Goal: Information Seeking & Learning: Check status

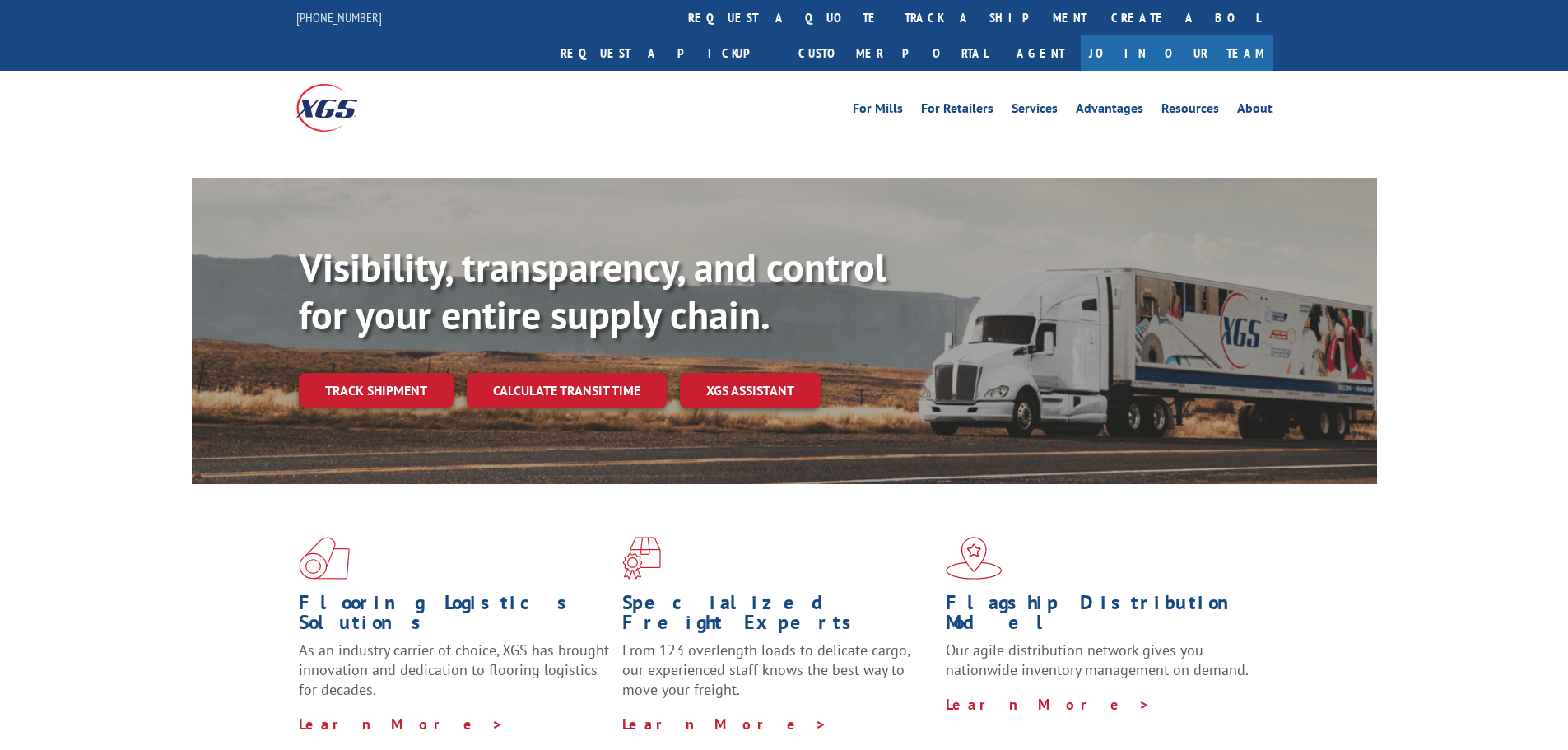
click at [288, 81] on div "For [PERSON_NAME] For Retailers Services Advantages Resources About" at bounding box center [784, 108] width 1568 height 73
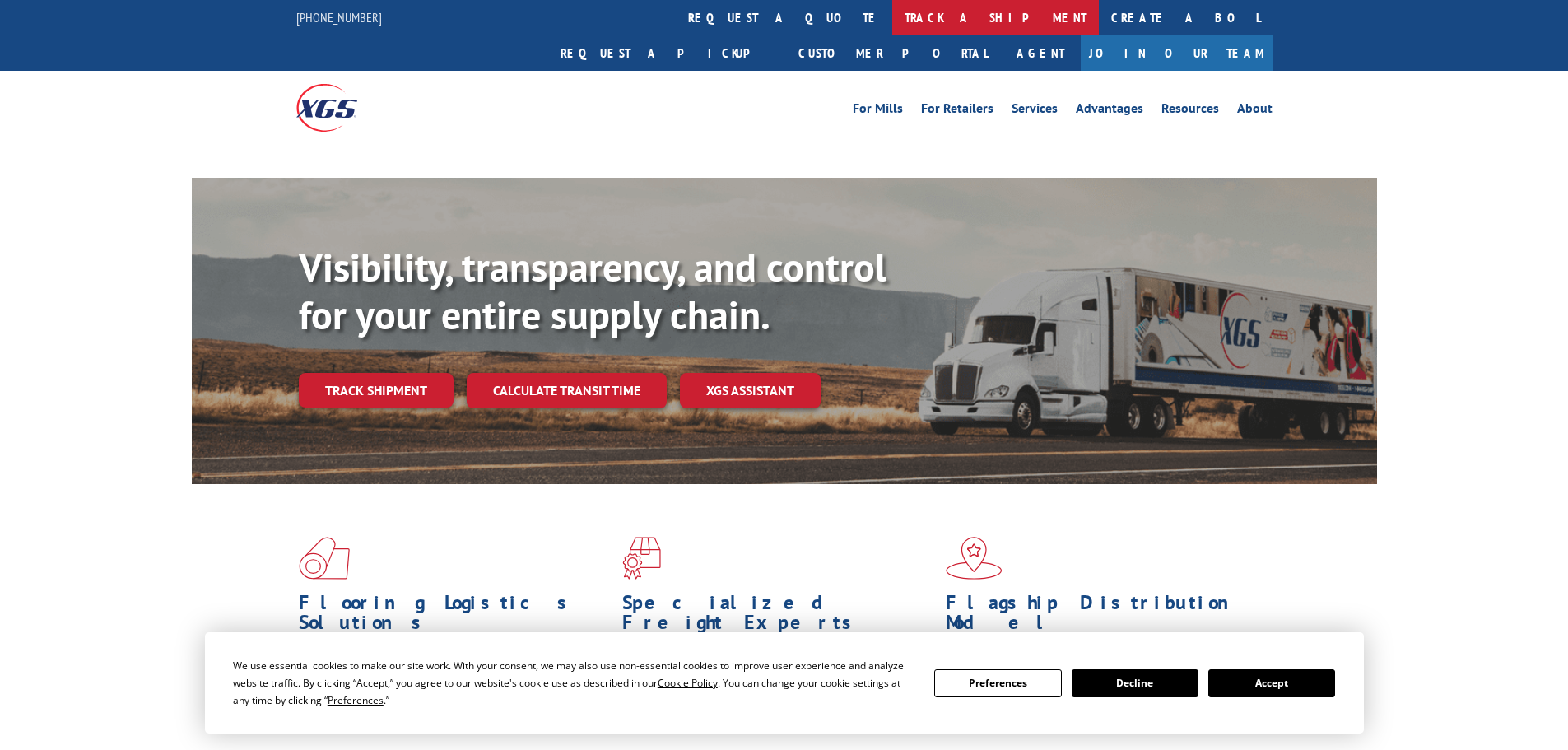
click at [892, 18] on link "track a shipment" at bounding box center [995, 18] width 207 height 36
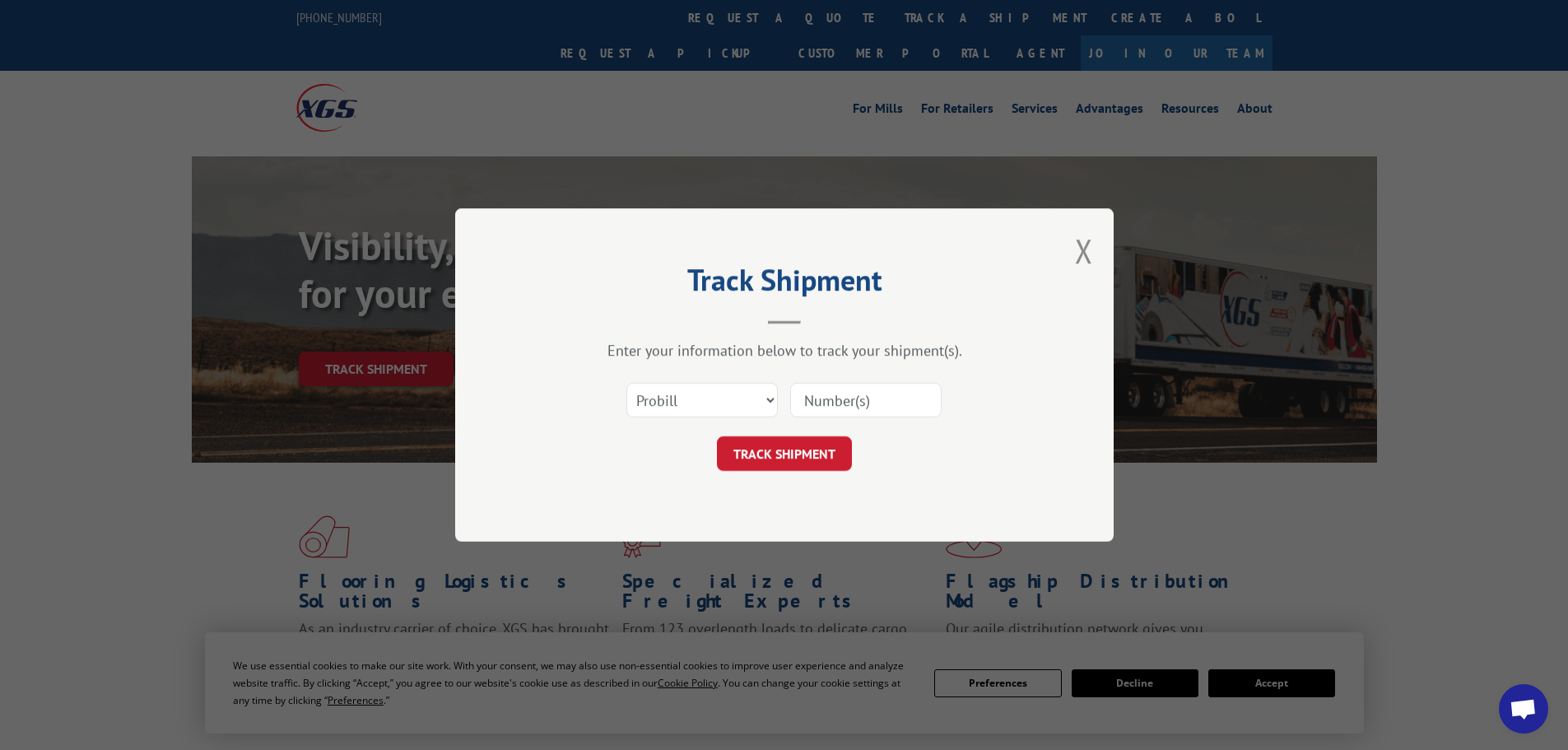
click at [850, 404] on input at bounding box center [866, 400] width 152 height 35
paste input "6044842"
type input "6044842"
click at [833, 454] on button "TRACK SHIPMENT" at bounding box center [784, 453] width 135 height 35
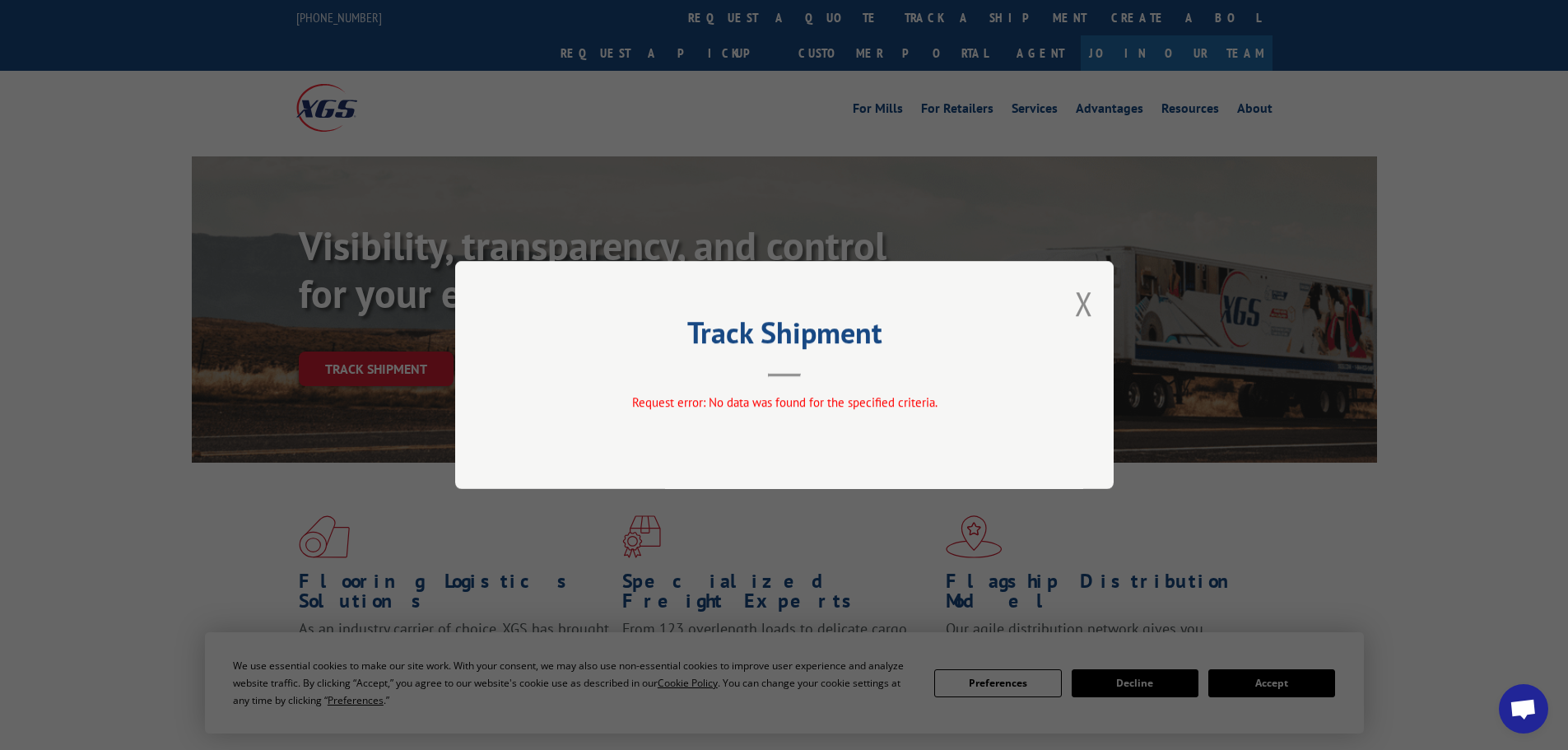
click at [1074, 303] on div "Track Shipment Request error: No data was found for the specified criteria." at bounding box center [784, 375] width 659 height 228
click at [1087, 302] on button "Close modal" at bounding box center [1084, 303] width 18 height 44
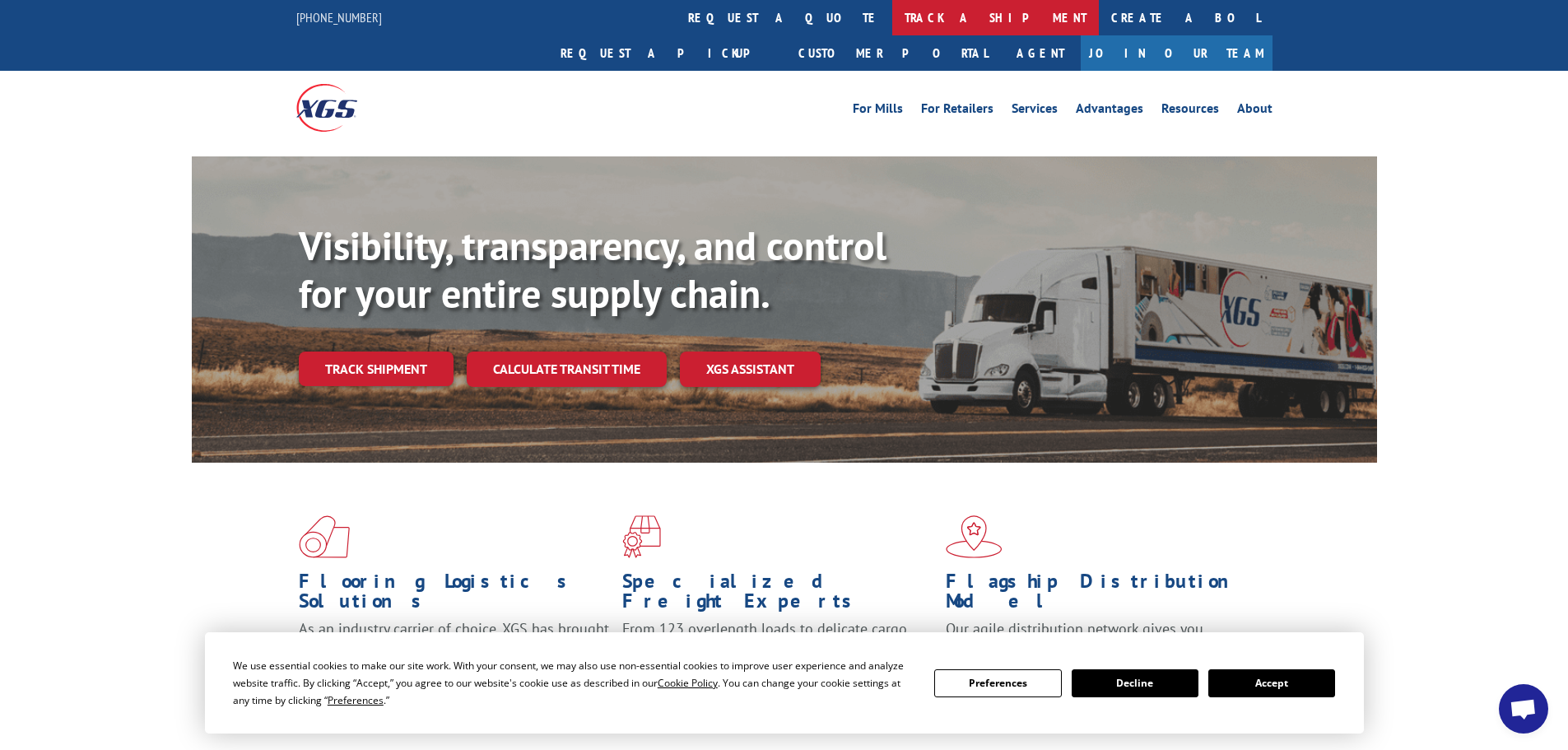
click at [892, 10] on link "track a shipment" at bounding box center [995, 18] width 207 height 36
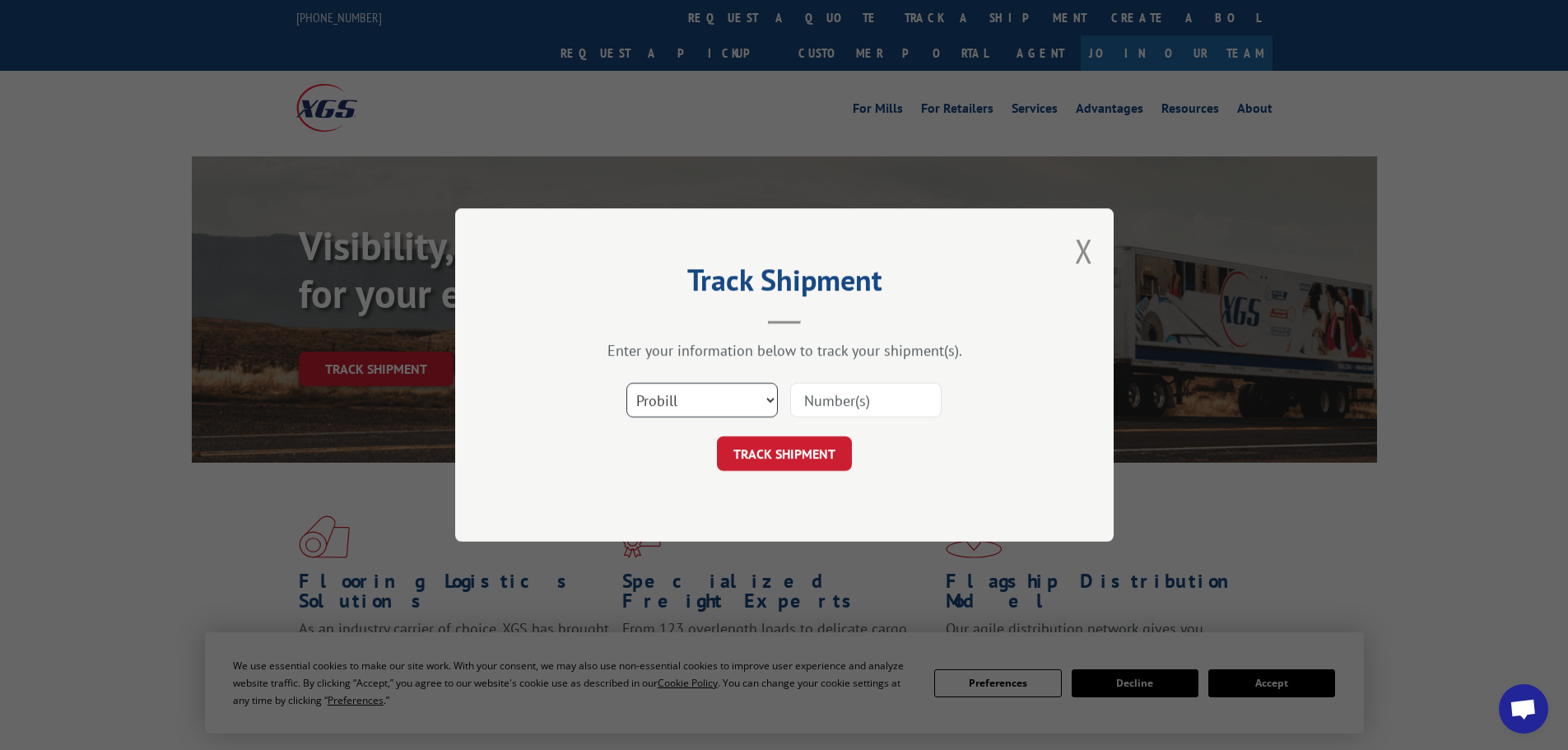
drag, startPoint x: 652, startPoint y: 404, endPoint x: 675, endPoint y: 416, distance: 25.9
click at [653, 404] on select "Select category... Probill BOL PO" at bounding box center [702, 400] width 152 height 35
select select "bol"
click at [626, 383] on select "Select category... Probill BOL PO" at bounding box center [702, 400] width 152 height 35
paste input "6044842"
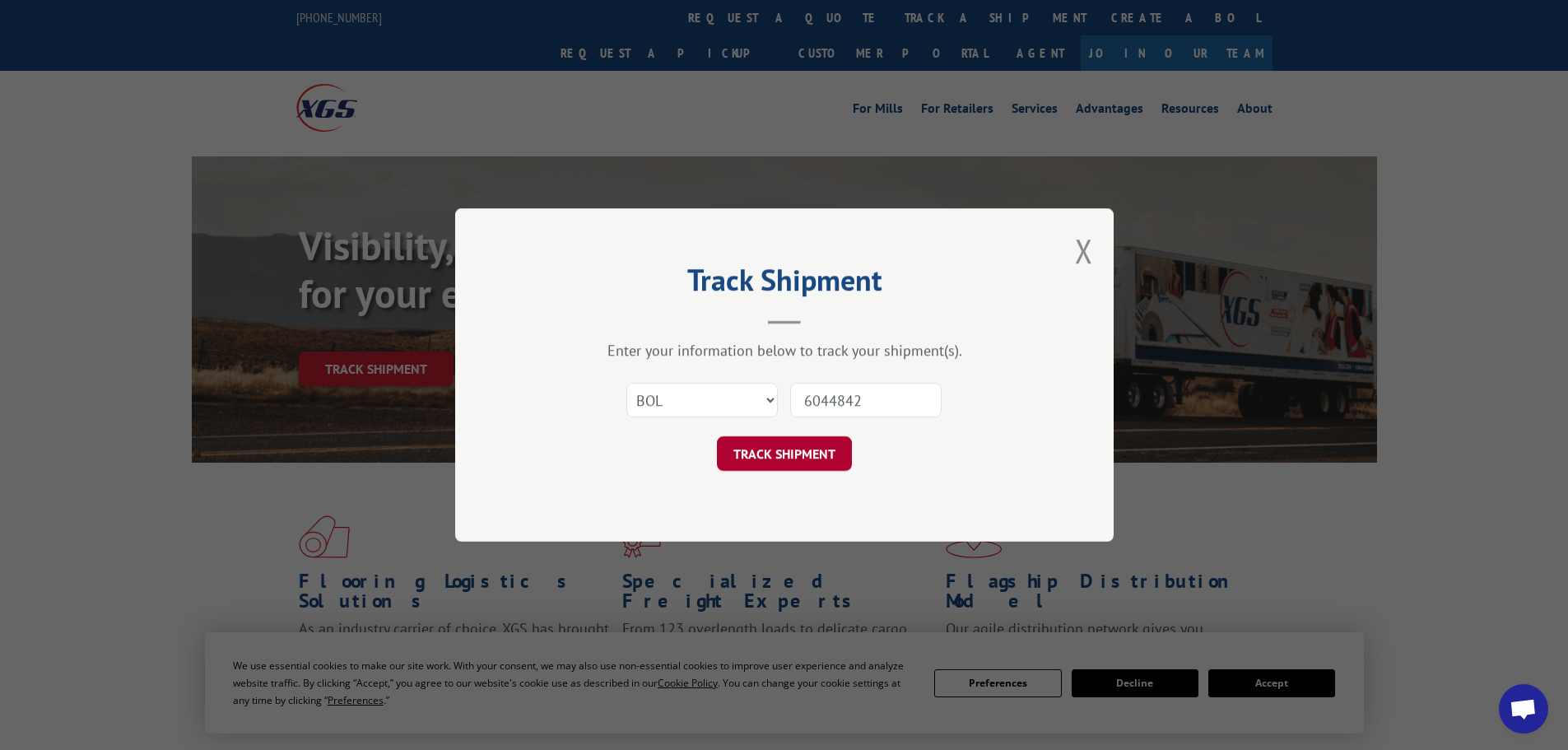
type input "6044842"
click at [838, 450] on button "TRACK SHIPMENT" at bounding box center [784, 453] width 135 height 35
